Goal: Task Accomplishment & Management: Complete application form

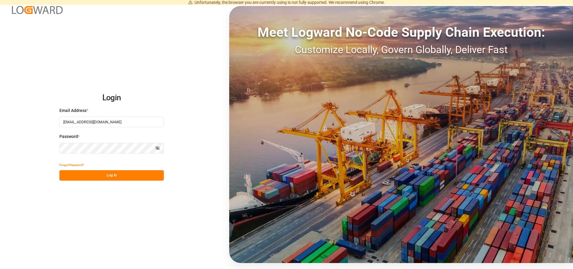
click at [109, 173] on button "Log In" at bounding box center [111, 175] width 104 height 10
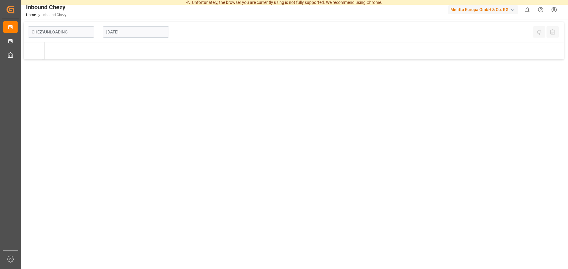
type input "Chezy Unloading"
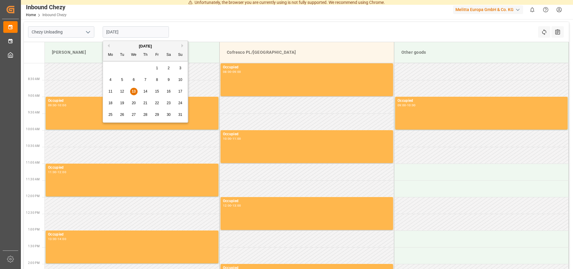
click at [122, 35] on input "[DATE]" at bounding box center [136, 31] width 66 height 11
click at [133, 102] on span "20" at bounding box center [134, 103] width 4 height 4
type input "[DATE]"
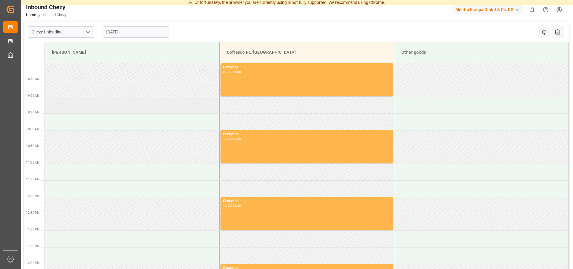
click at [56, 107] on td at bounding box center [132, 105] width 175 height 17
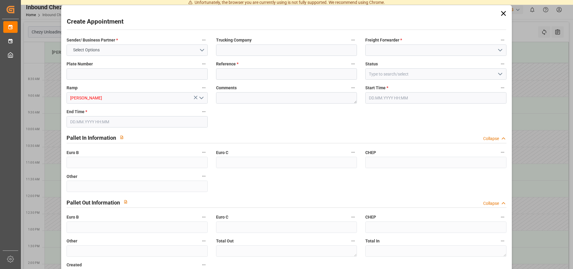
type input "0"
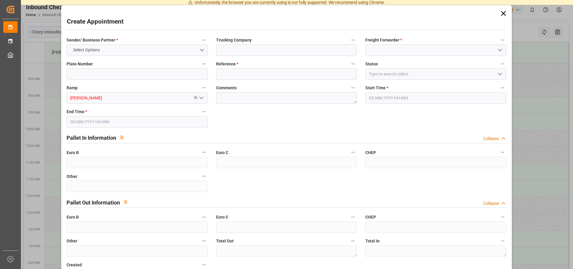
type input "0"
type input "[DATE] 09:00"
type input "[DATE] 10:00"
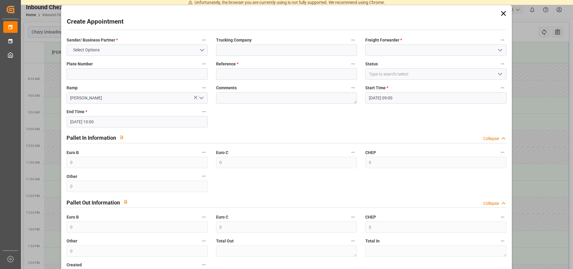
click at [142, 41] on label "Sender/ Business Partner *" at bounding box center [137, 40] width 141 height 8
click at [200, 41] on button "Sender/ Business Partner *" at bounding box center [204, 40] width 8 height 8
click at [127, 54] on div at bounding box center [286, 134] width 573 height 269
click at [125, 50] on button "Select Options" at bounding box center [137, 49] width 141 height 11
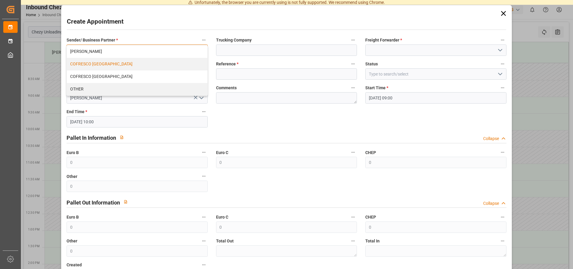
click at [103, 62] on div "COFRESCO [GEOGRAPHIC_DATA]" at bounding box center [137, 64] width 140 height 13
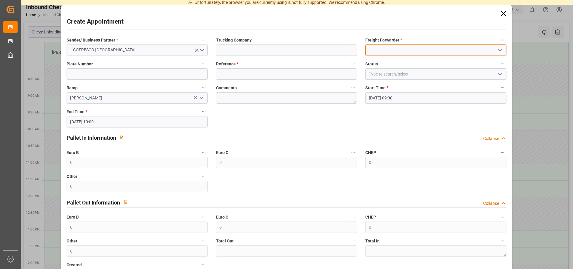
click at [376, 51] on input at bounding box center [435, 49] width 141 height 11
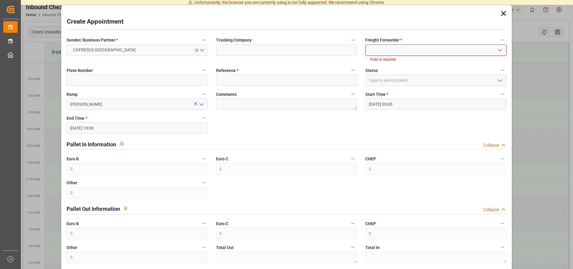
click at [499, 50] on polyline "open menu" at bounding box center [501, 50] width 4 height 2
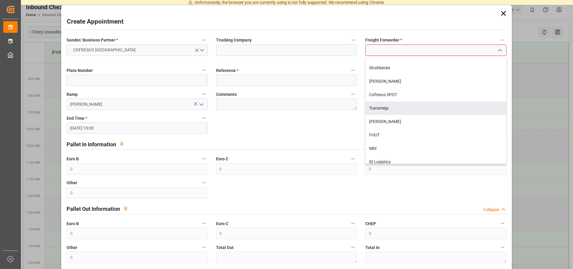
scroll to position [175, 0]
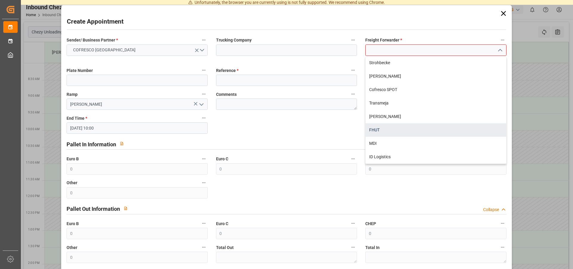
click at [376, 127] on div "FHUT" at bounding box center [436, 129] width 140 height 13
type input "FHUT"
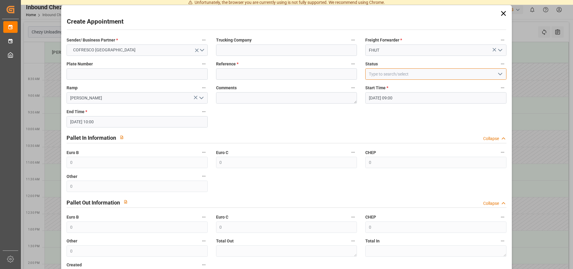
click at [391, 73] on input at bounding box center [435, 73] width 141 height 11
click at [500, 73] on button "open menu" at bounding box center [499, 74] width 9 height 9
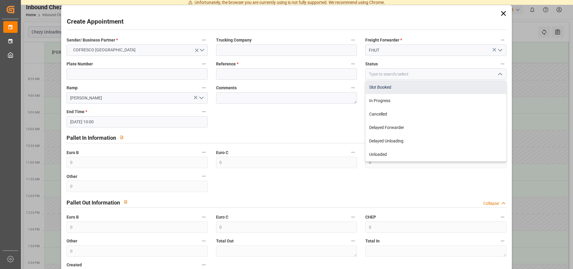
click at [380, 88] on div "Slot Booked" at bounding box center [436, 87] width 140 height 13
type input "Slot Booked"
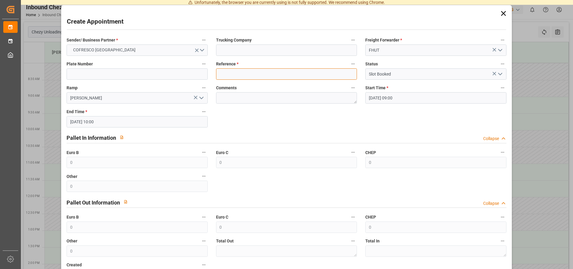
click at [269, 75] on input at bounding box center [286, 73] width 141 height 11
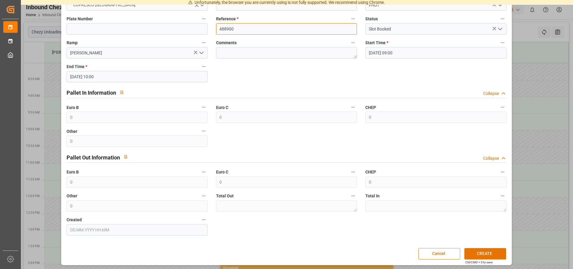
scroll to position [46, 0]
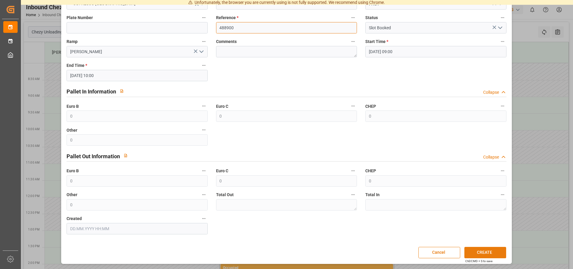
type input "488900"
click at [485, 251] on button "CREATE" at bounding box center [486, 252] width 42 height 11
